Goal: Check status

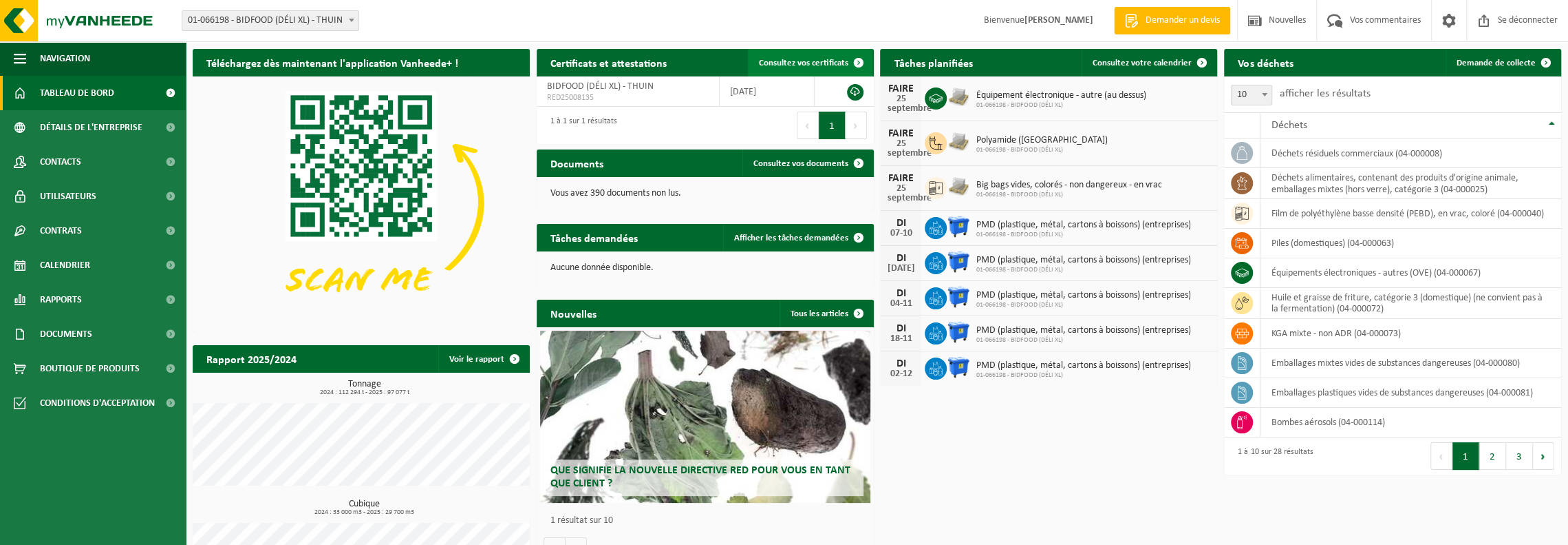
click at [817, 65] on font "Consultez vos certificats" at bounding box center [803, 63] width 90 height 9
click at [1147, 64] on font "Consultez votre calendrier" at bounding box center [1142, 63] width 99 height 9
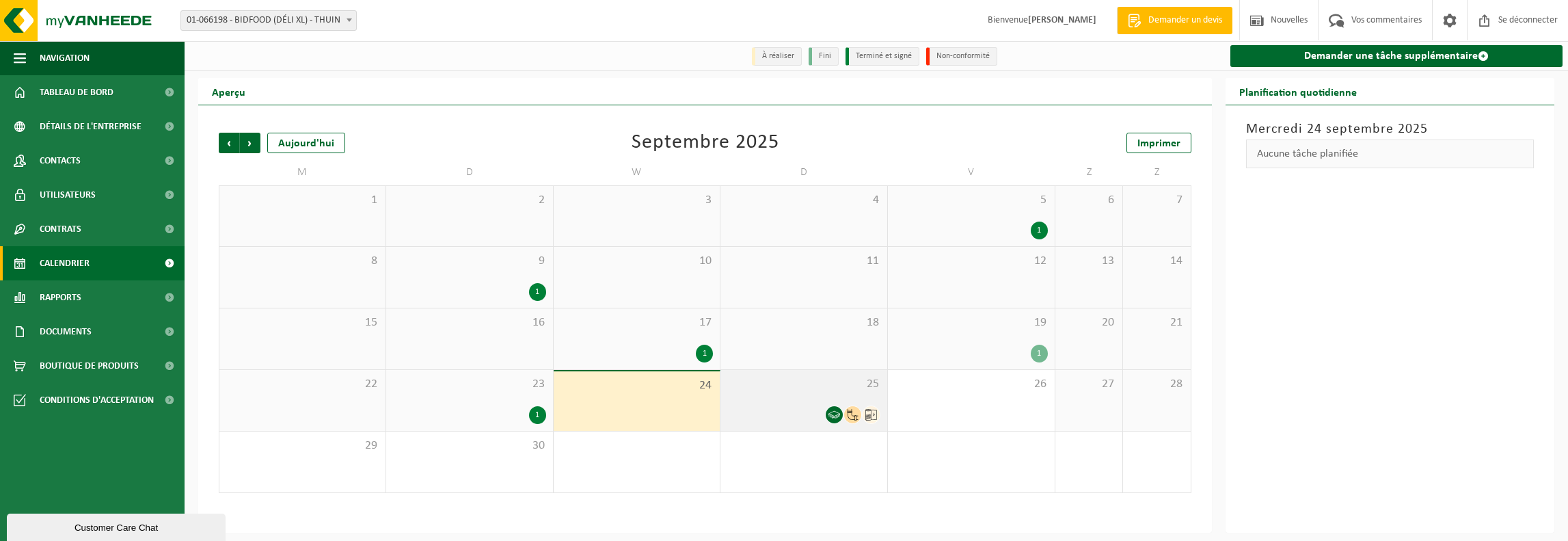
click at [834, 416] on icon at bounding box center [834, 414] width 12 height 12
